Goal: Task Accomplishment & Management: Use online tool/utility

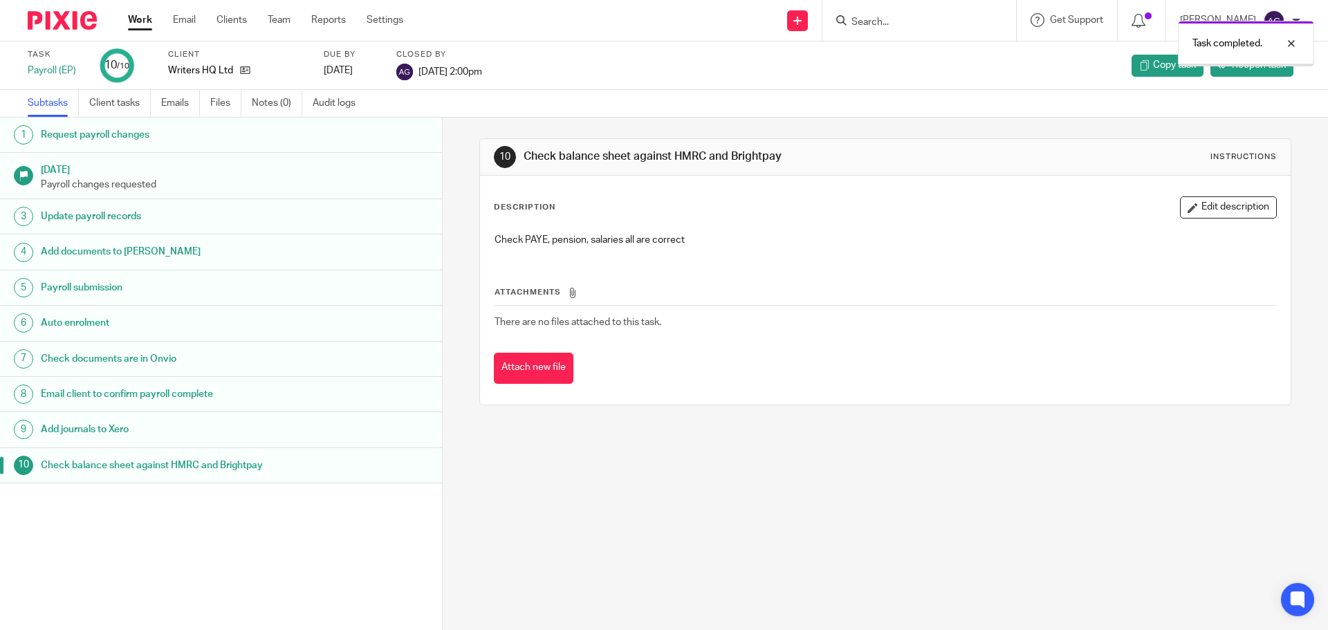
click at [143, 19] on link "Work" at bounding box center [140, 20] width 24 height 14
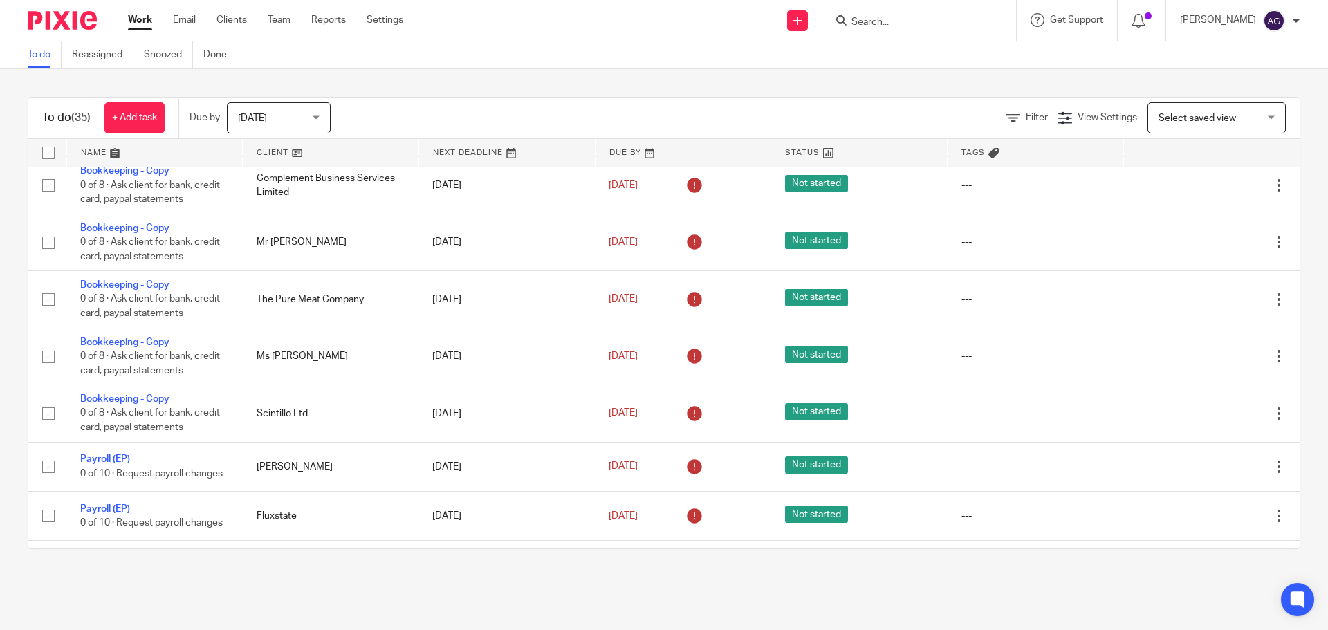
scroll to position [1560, 0]
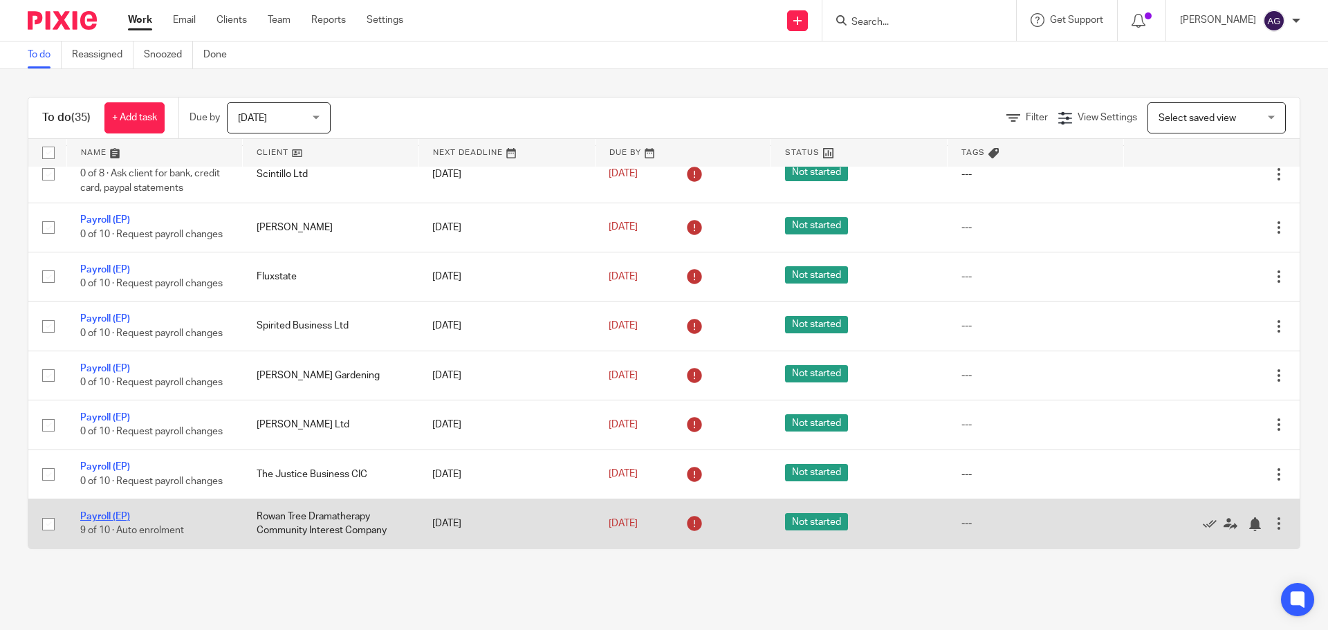
click at [110, 513] on link "Payroll (EP)" at bounding box center [105, 517] width 50 height 10
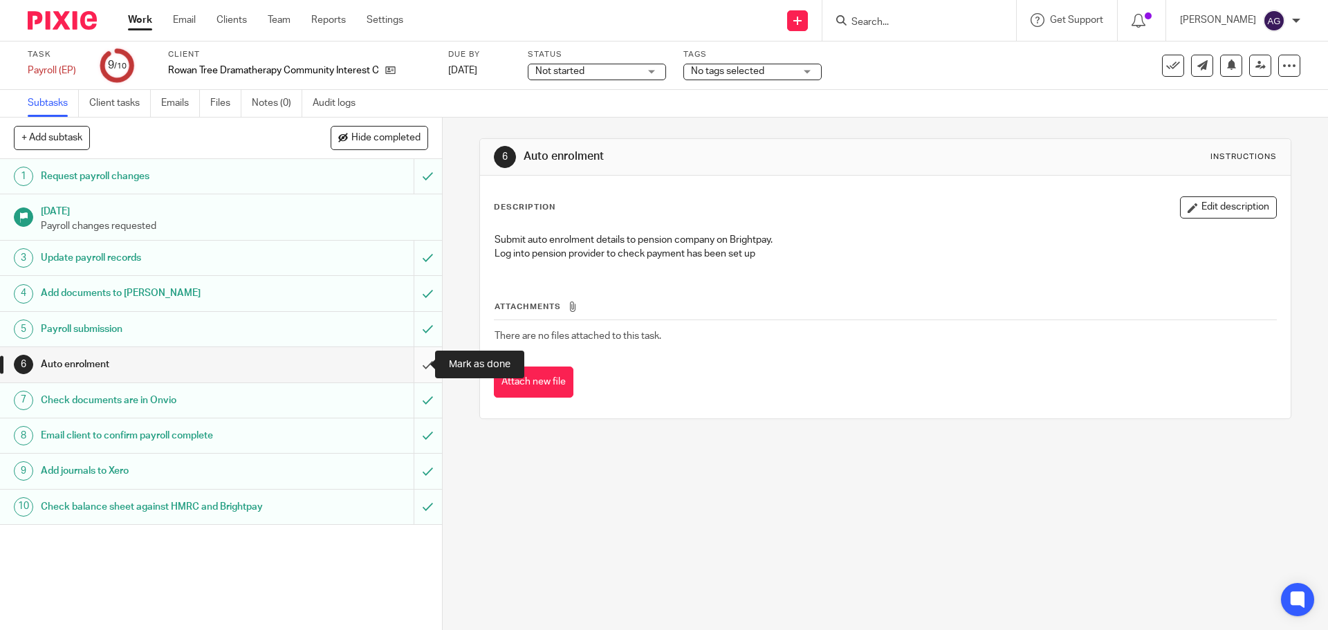
click at [420, 362] on input "submit" at bounding box center [221, 364] width 442 height 35
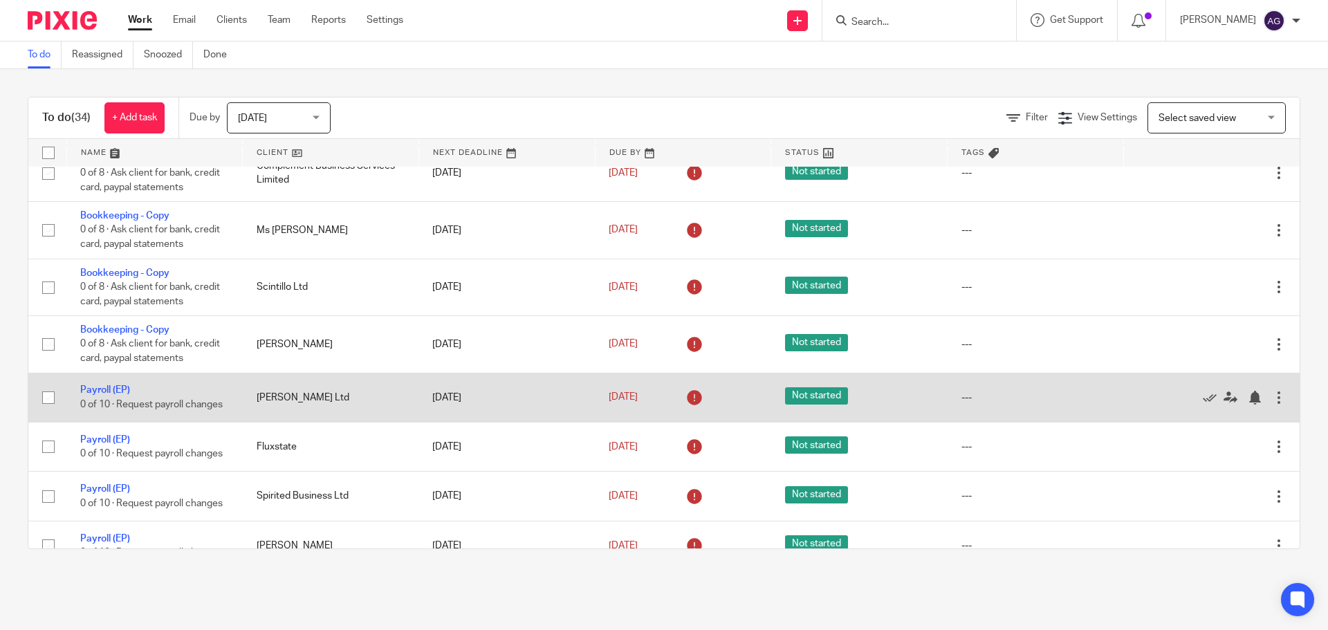
scroll to position [1511, 0]
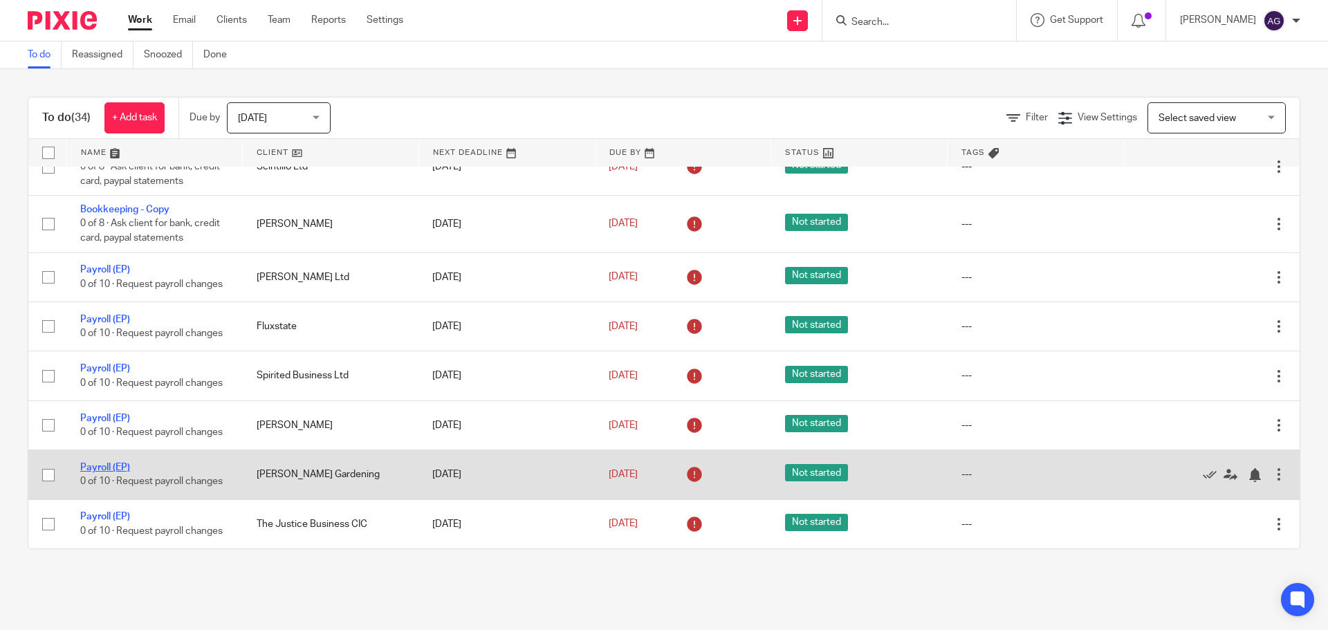
click at [97, 469] on link "Payroll (EP)" at bounding box center [105, 468] width 50 height 10
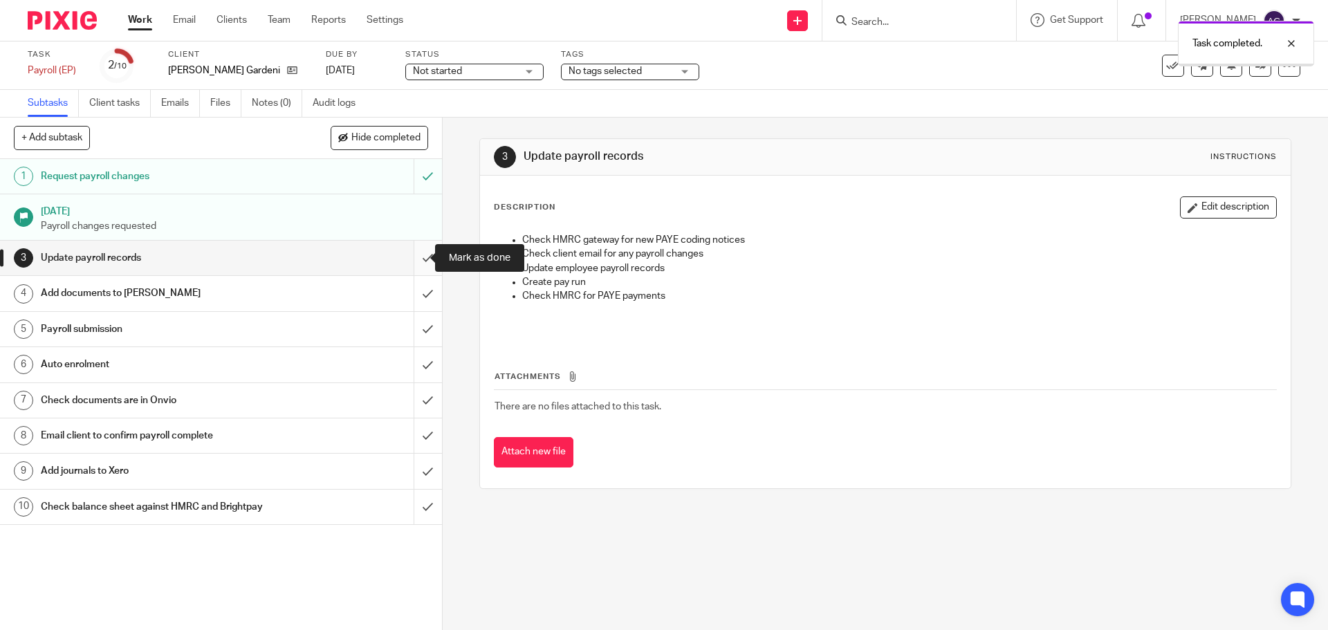
click at [417, 268] on input "submit" at bounding box center [221, 258] width 442 height 35
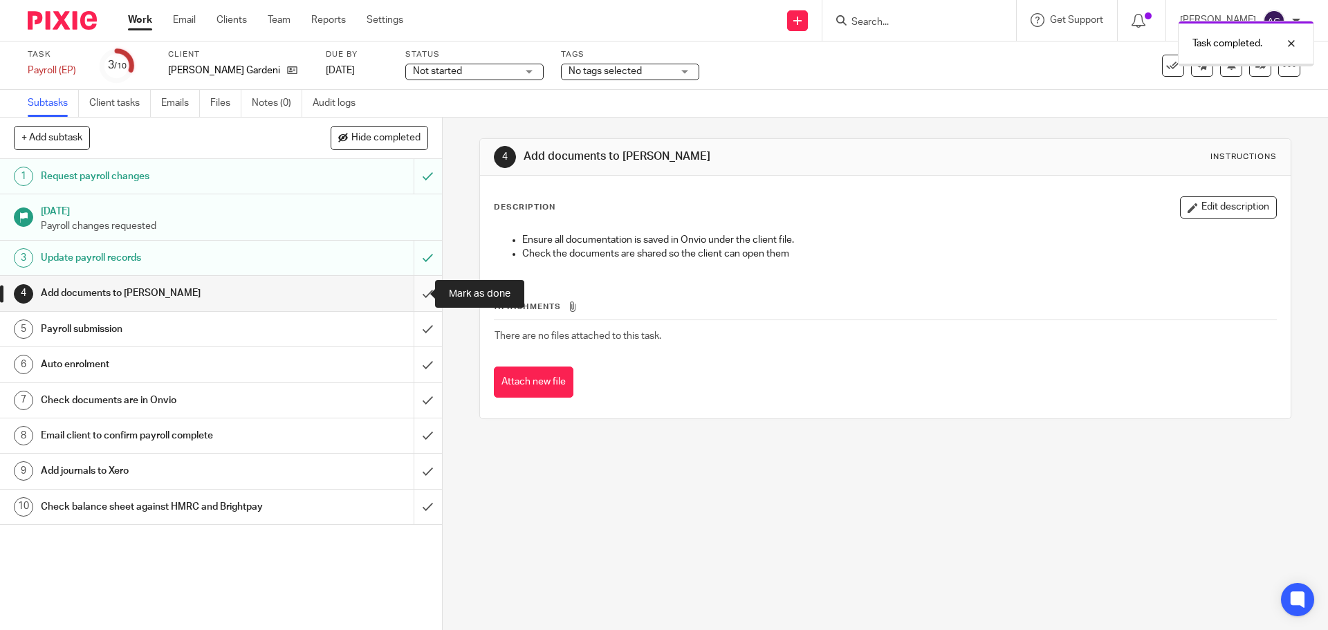
click at [416, 294] on input "submit" at bounding box center [221, 293] width 442 height 35
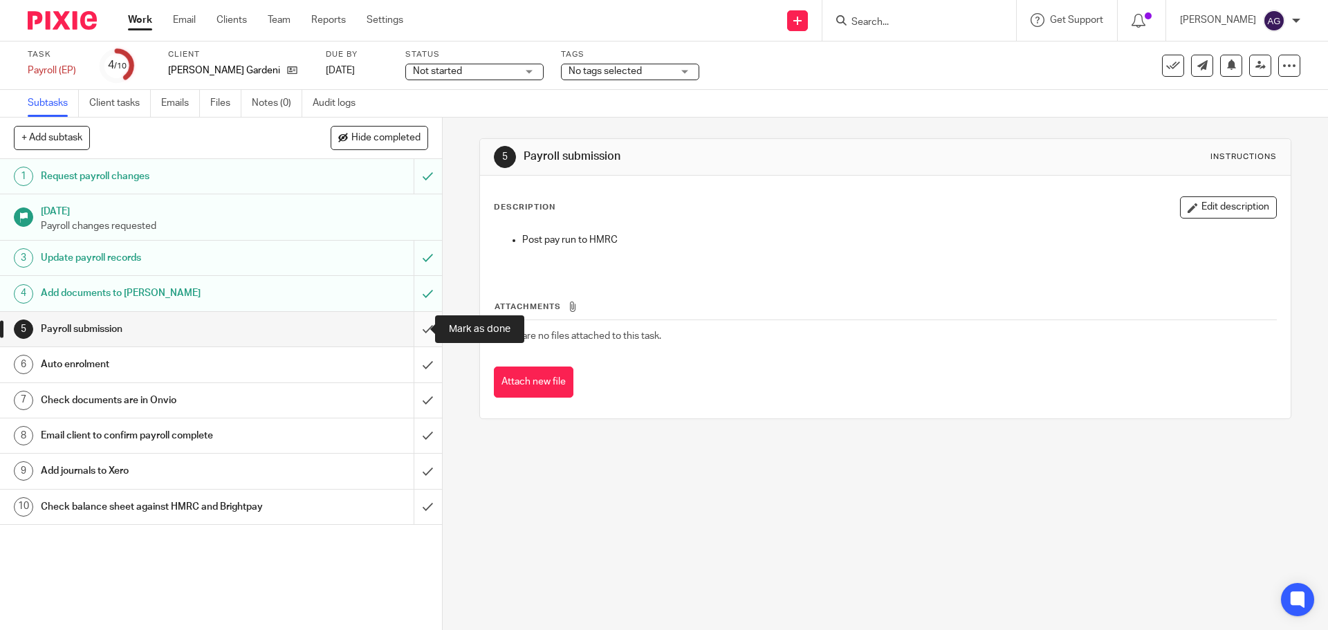
click at [418, 329] on input "submit" at bounding box center [221, 329] width 442 height 35
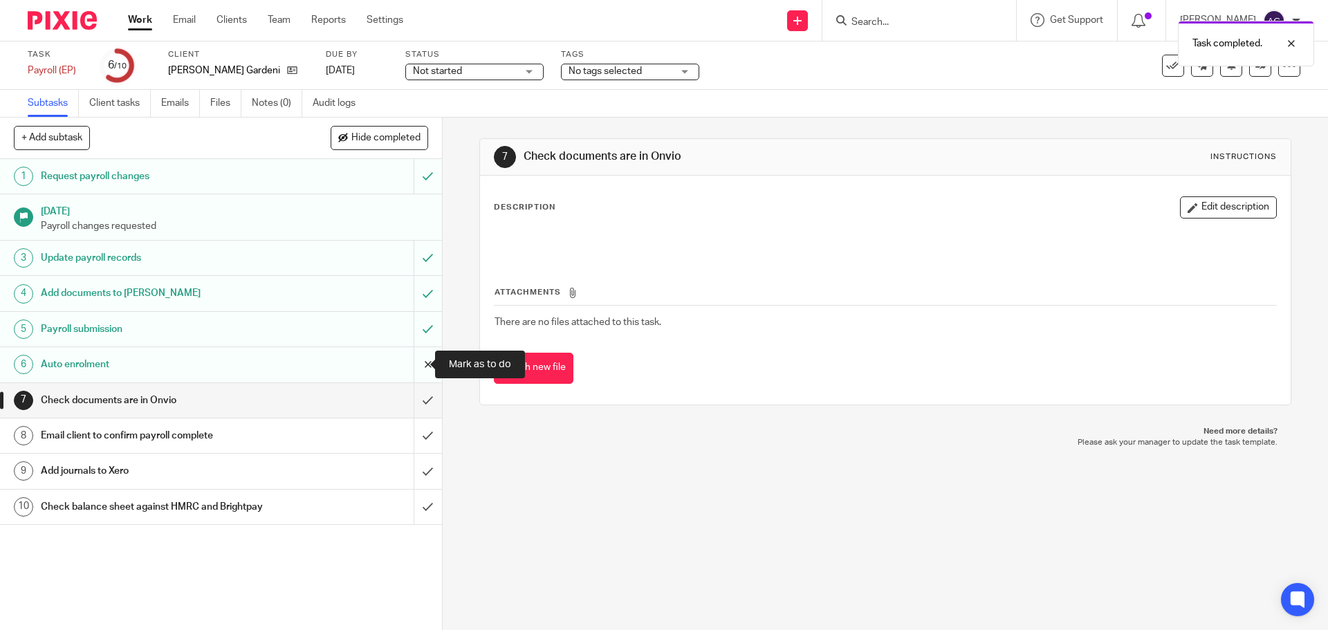
click at [410, 367] on input "submit" at bounding box center [221, 364] width 442 height 35
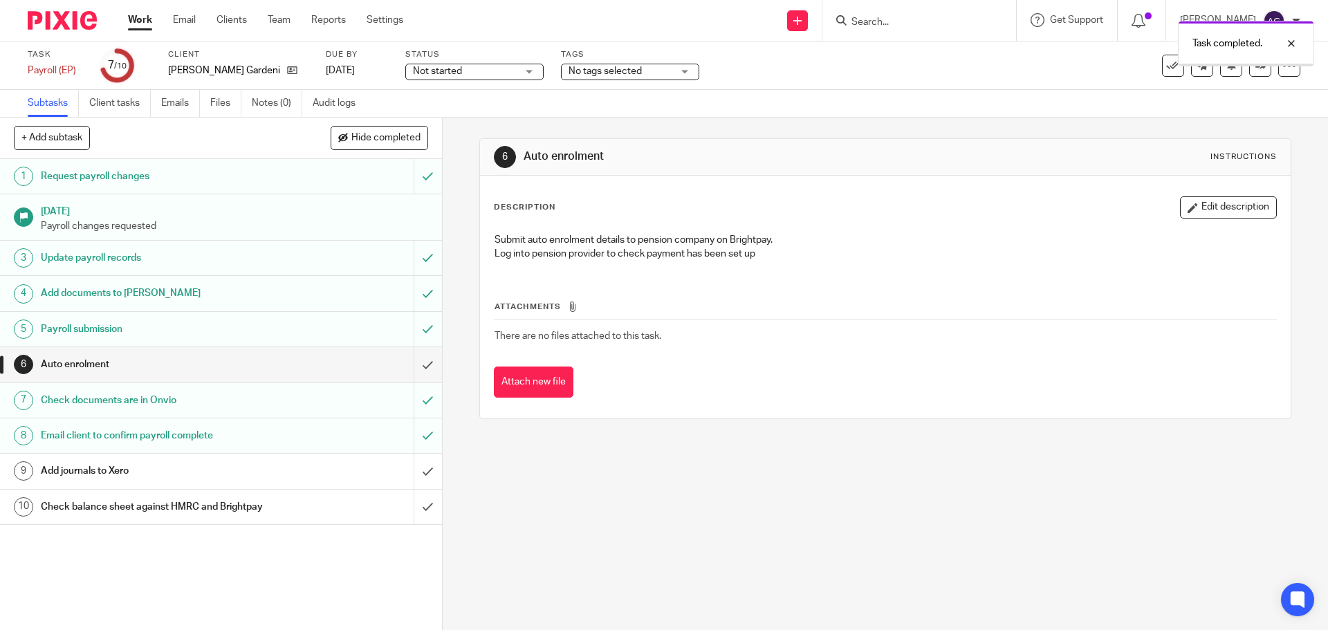
click at [416, 462] on input "submit" at bounding box center [221, 471] width 442 height 35
click at [415, 505] on input "submit" at bounding box center [221, 507] width 442 height 35
click at [138, 25] on link "Work" at bounding box center [140, 20] width 24 height 14
